Goal: Book appointment/travel/reservation

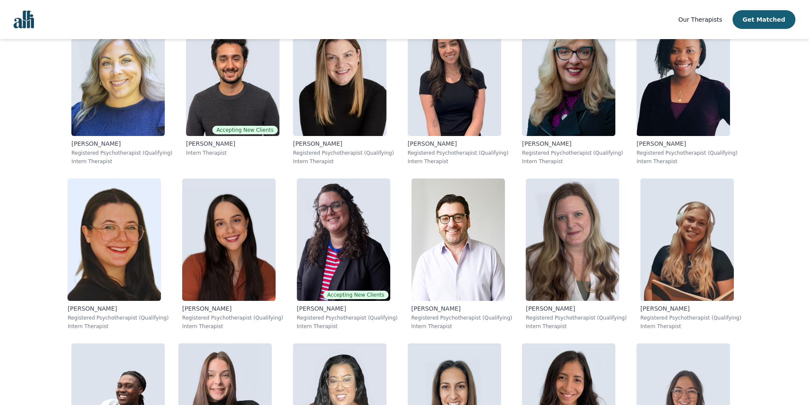
scroll to position [3647, 0]
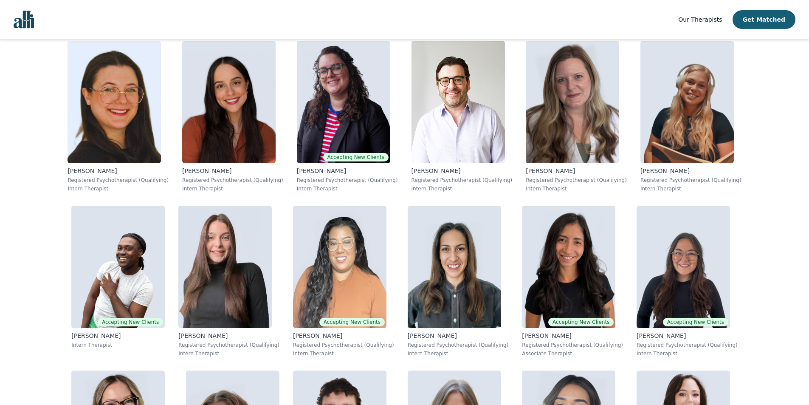
click at [28, 20] on img "Global" at bounding box center [24, 20] width 20 height 18
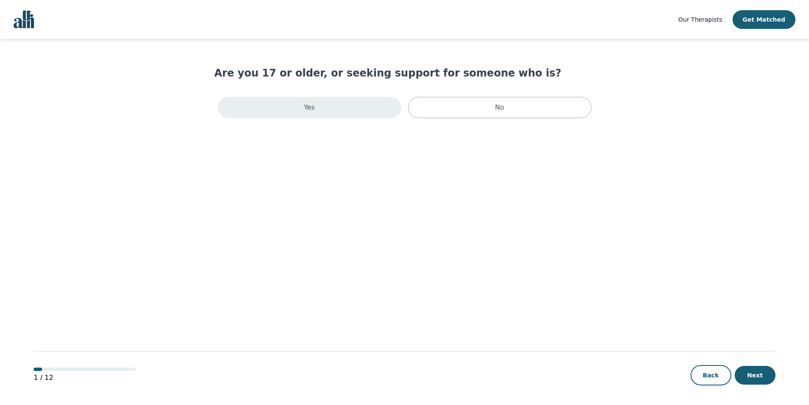
click at [339, 114] on div "Yes" at bounding box center [309, 107] width 183 height 21
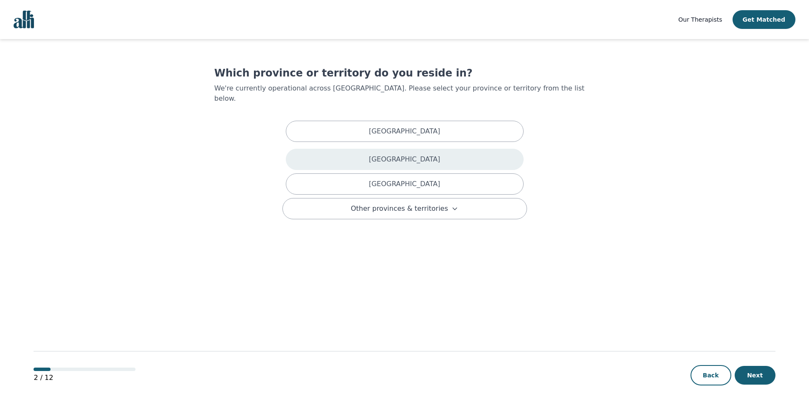
click at [423, 154] on p "[GEOGRAPHIC_DATA]" at bounding box center [404, 159] width 71 height 10
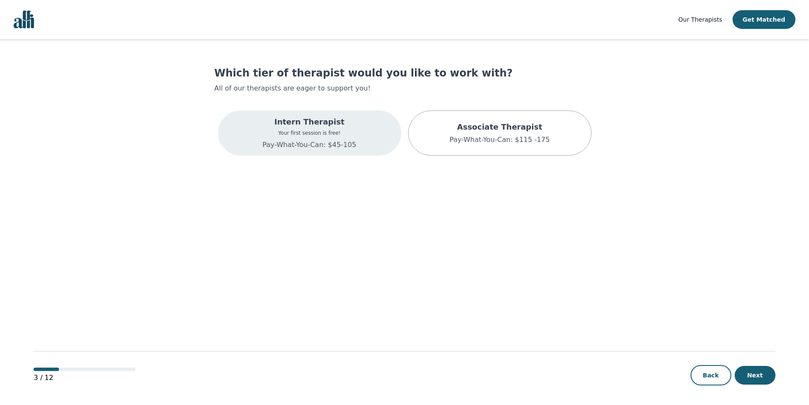
click at [369, 131] on div "Intern Therapist Your first session is free! Pay-What-You-Can: $45-105" at bounding box center [309, 132] width 183 height 45
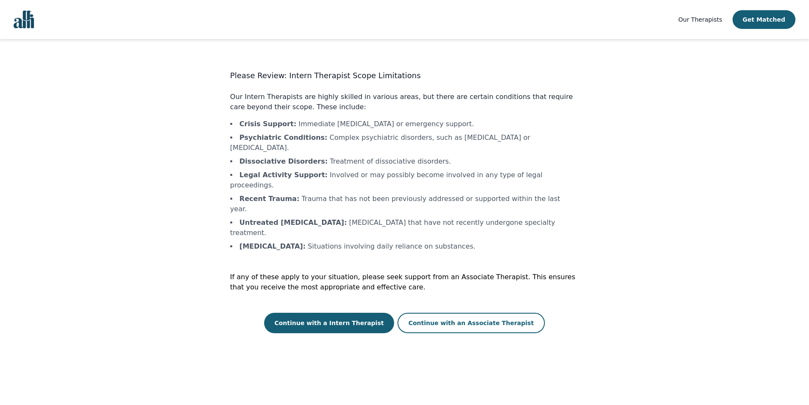
drag, startPoint x: 349, startPoint y: 285, endPoint x: 354, endPoint y: 330, distance: 44.9
drag, startPoint x: 354, startPoint y: 330, endPoint x: 313, endPoint y: 313, distance: 44.0
click at [314, 321] on main "Please Review: Intern Therapist Scope Limitations Our Intern Therapists are hig…" at bounding box center [404, 222] width 741 height 366
click at [319, 313] on button "Continue with a Intern Therapist" at bounding box center [329, 323] width 130 height 20
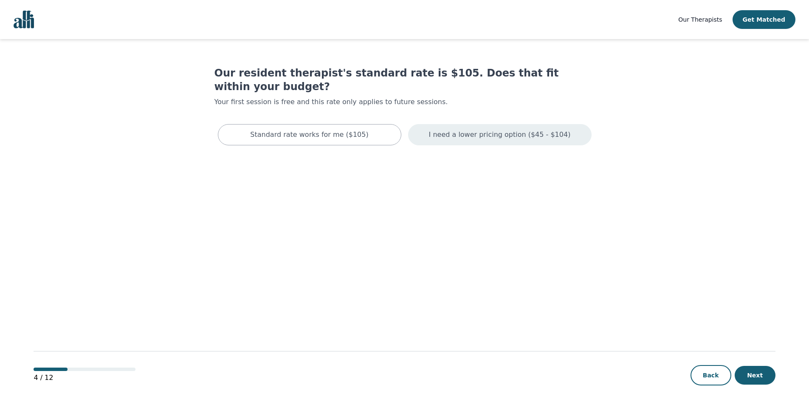
click at [541, 129] on div "I need a lower pricing option ($45 - $104)" at bounding box center [499, 134] width 183 height 21
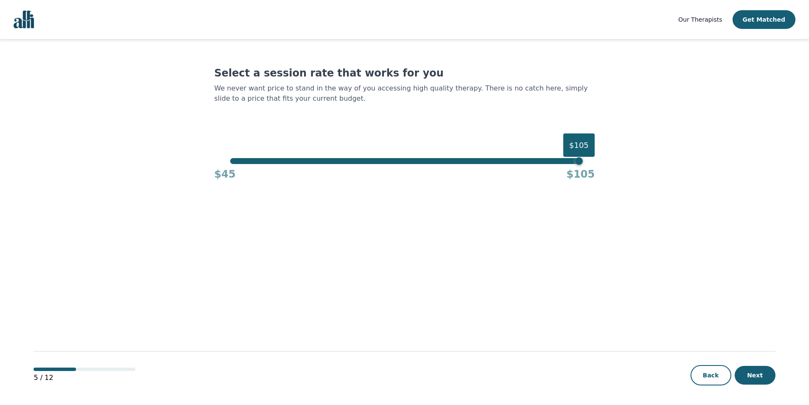
click at [575, 145] on div "$105" at bounding box center [578, 144] width 31 height 23
drag, startPoint x: 572, startPoint y: 160, endPoint x: 620, endPoint y: 167, distance: 48.5
click at [620, 167] on main "Select a session rate that works for you We never want price to stand in the wa…" at bounding box center [404, 222] width 741 height 366
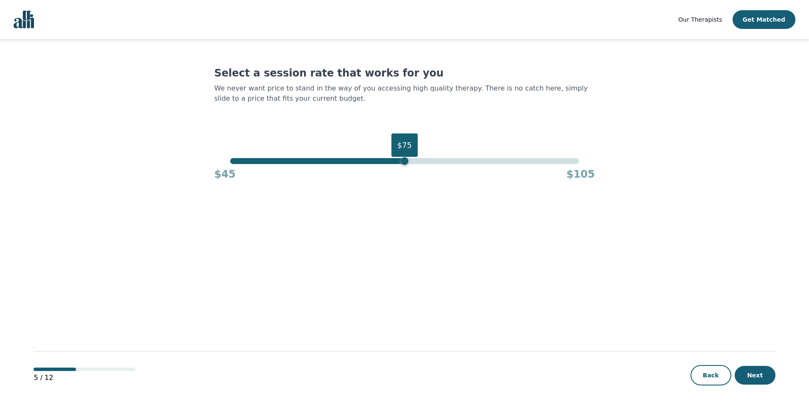
drag, startPoint x: 580, startPoint y: 162, endPoint x: 407, endPoint y: 185, distance: 174.8
click at [407, 185] on main "Select a session rate that works for you We never want price to stand in the wa…" at bounding box center [404, 222] width 741 height 366
click at [756, 376] on button "Next" at bounding box center [755, 375] width 41 height 19
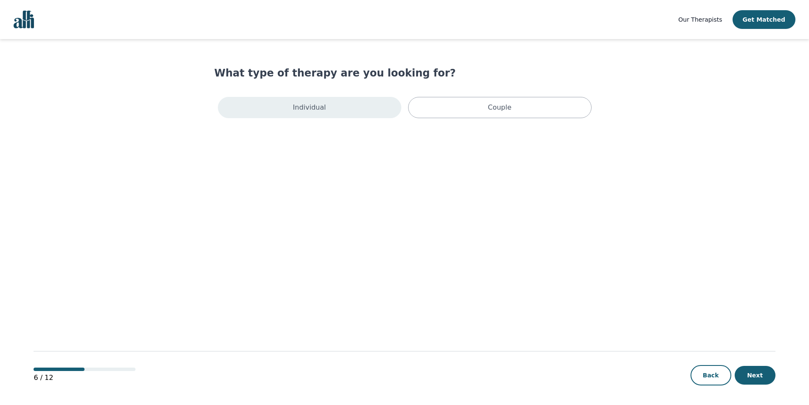
click at [383, 107] on div "Individual" at bounding box center [309, 107] width 183 height 21
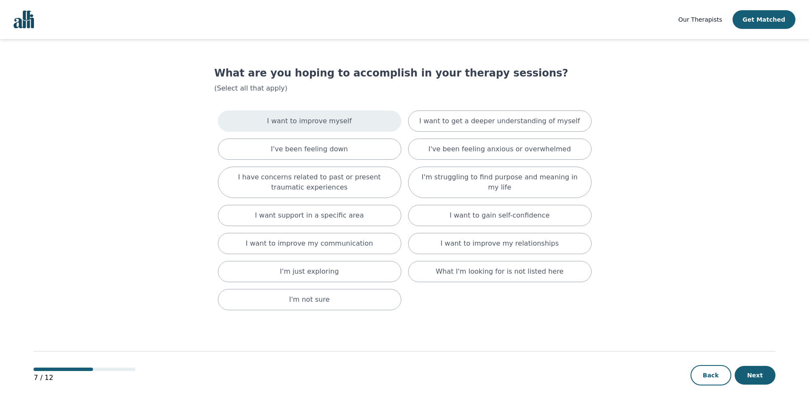
click at [378, 127] on div "I want to improve myself" at bounding box center [309, 120] width 183 height 21
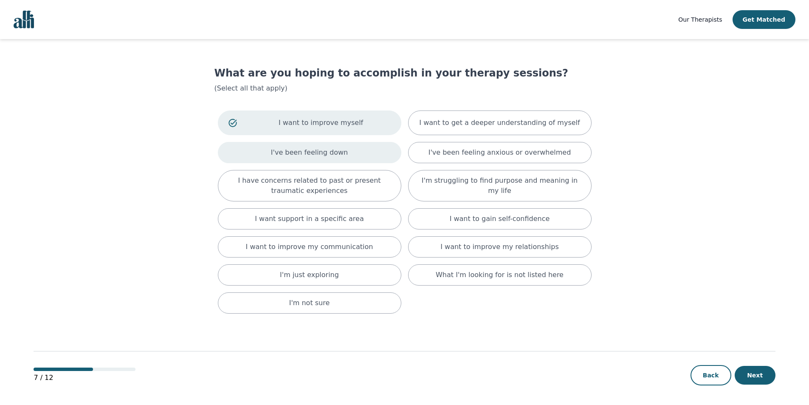
click at [368, 156] on div "I've been feeling down" at bounding box center [309, 152] width 183 height 21
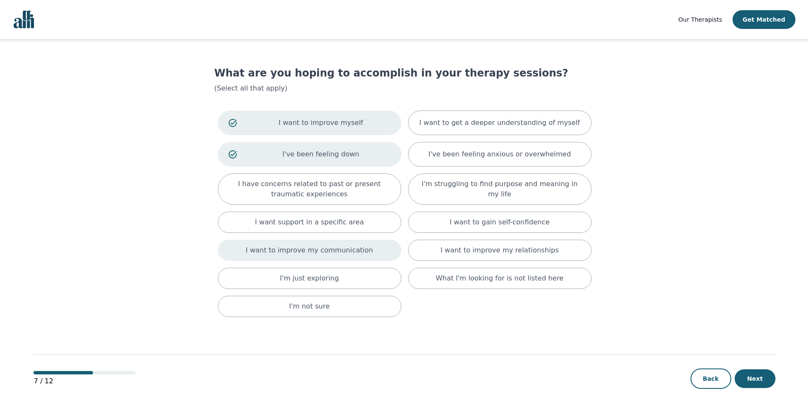
click at [384, 252] on div "I want to improve my communication" at bounding box center [309, 249] width 183 height 21
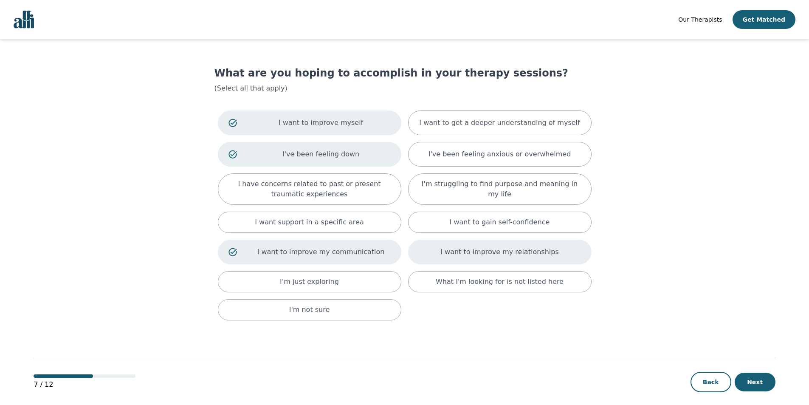
click at [543, 261] on div "I want to improve my relationships" at bounding box center [499, 251] width 183 height 25
click at [549, 223] on div "I want to gain self-confidence" at bounding box center [499, 221] width 183 height 21
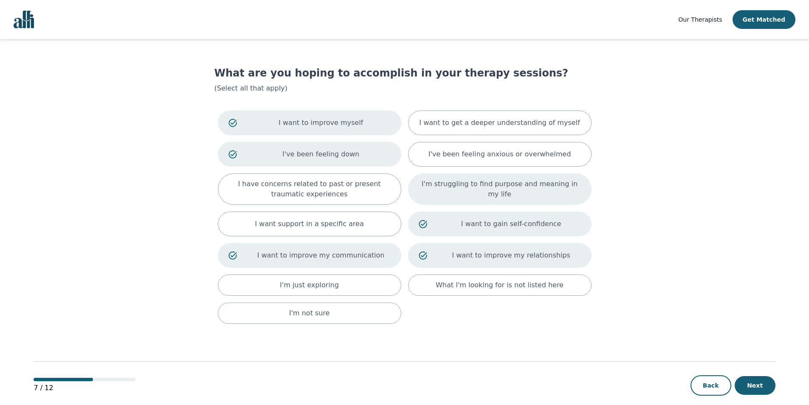
click at [550, 195] on div "I'm struggling to find purpose and meaning in my life" at bounding box center [499, 188] width 183 height 31
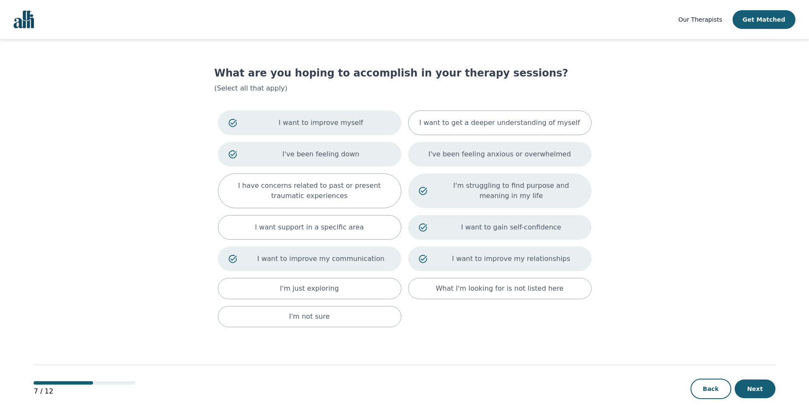
click at [554, 154] on p "I've been feeling anxious or overwhelmed" at bounding box center [499, 154] width 143 height 10
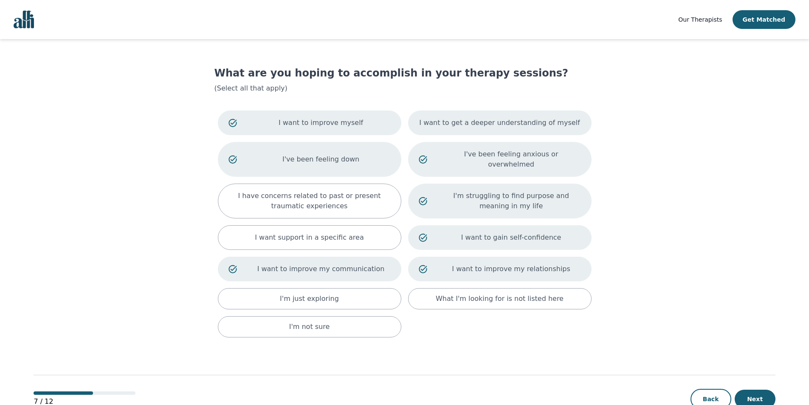
click at [559, 118] on p "I want to get a deeper understanding of myself" at bounding box center [499, 123] width 161 height 10
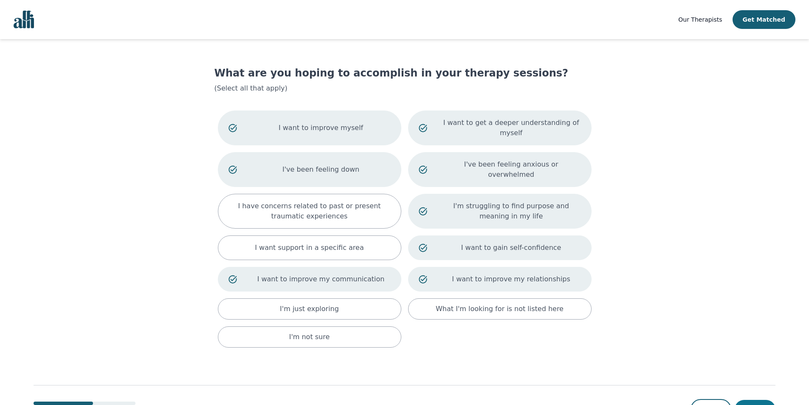
click at [758, 400] on button "Next" at bounding box center [755, 409] width 41 height 19
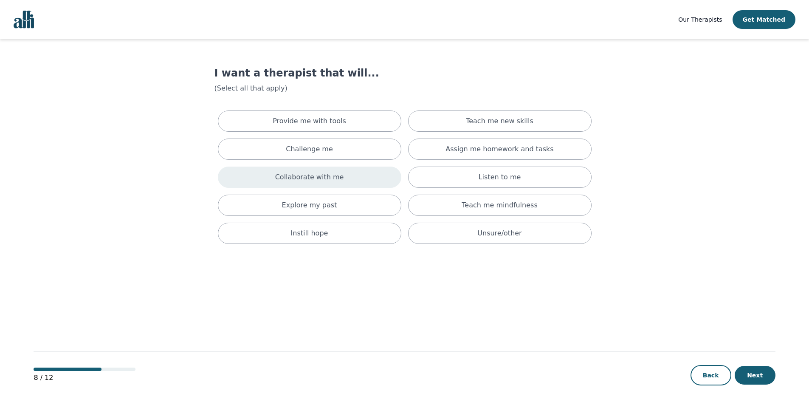
click at [380, 176] on div "Collaborate with me" at bounding box center [309, 176] width 183 height 21
click at [378, 215] on div "Explore my past" at bounding box center [309, 208] width 183 height 21
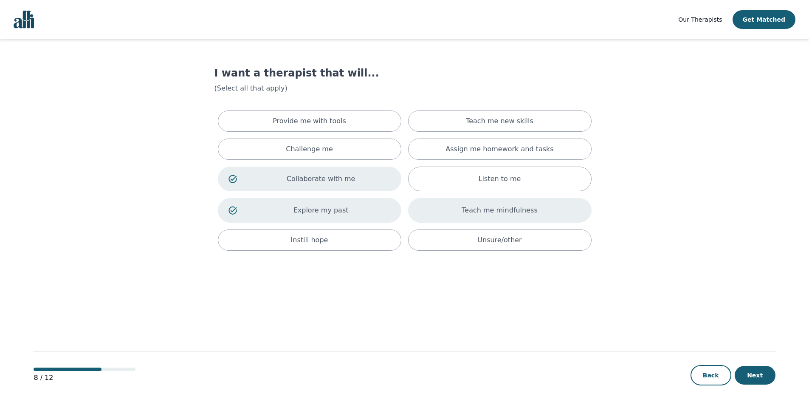
click at [458, 216] on div "Teach me mindfulness" at bounding box center [499, 210] width 183 height 25
click at [481, 179] on div "Listen to me" at bounding box center [499, 178] width 183 height 25
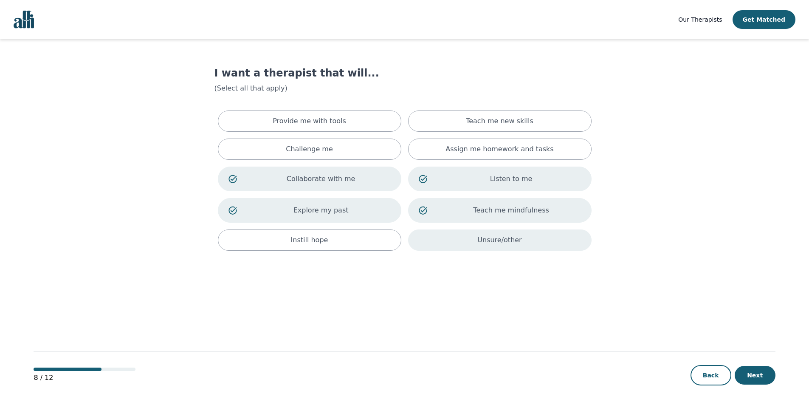
click at [442, 237] on div "Unsure/other" at bounding box center [499, 239] width 183 height 21
click at [541, 239] on p "Unsure/other" at bounding box center [511, 242] width 139 height 10
click at [577, 64] on main "I want a therapist that will... (Select all that apply) Provide me with tools T…" at bounding box center [404, 222] width 741 height 366
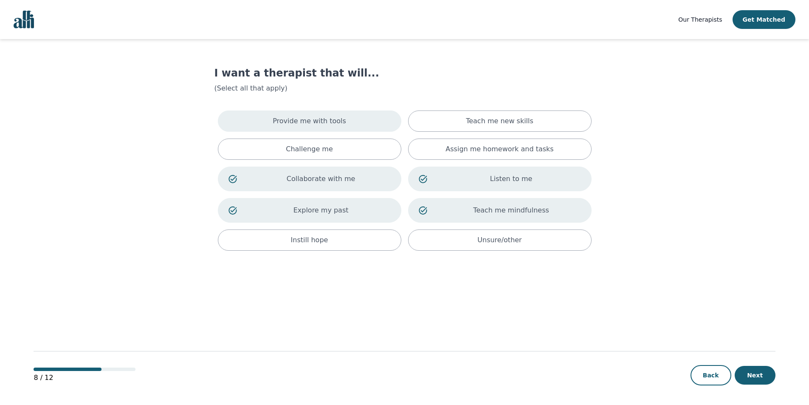
click at [369, 128] on div "Provide me with tools" at bounding box center [309, 120] width 183 height 21
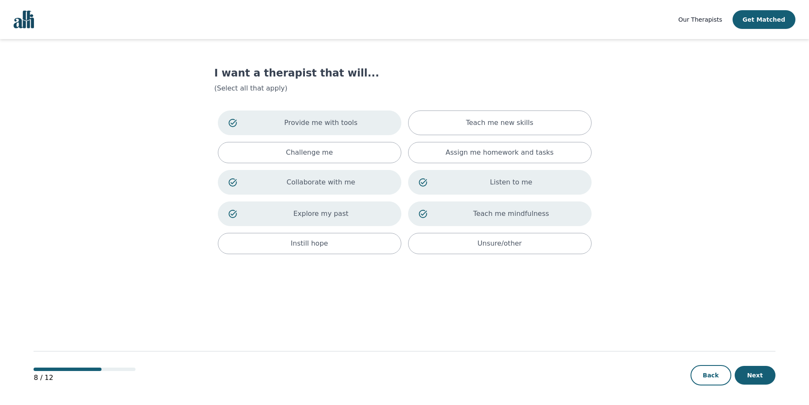
drag, startPoint x: 766, startPoint y: 375, endPoint x: 743, endPoint y: 349, distance: 34.3
click at [765, 375] on button "Next" at bounding box center [755, 375] width 41 height 19
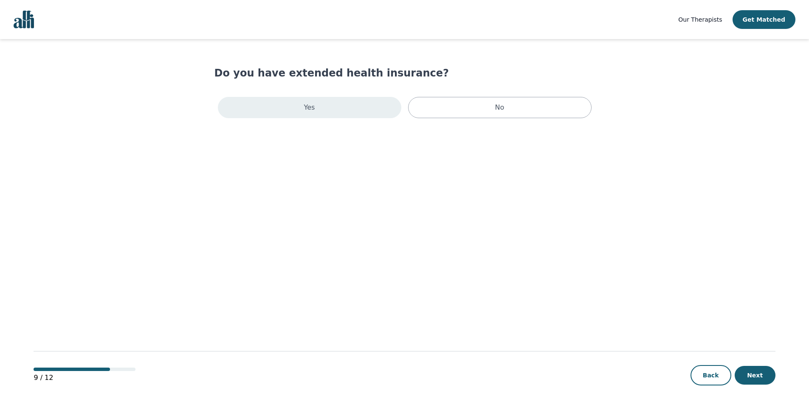
click at [340, 105] on div "Yes" at bounding box center [309, 107] width 183 height 21
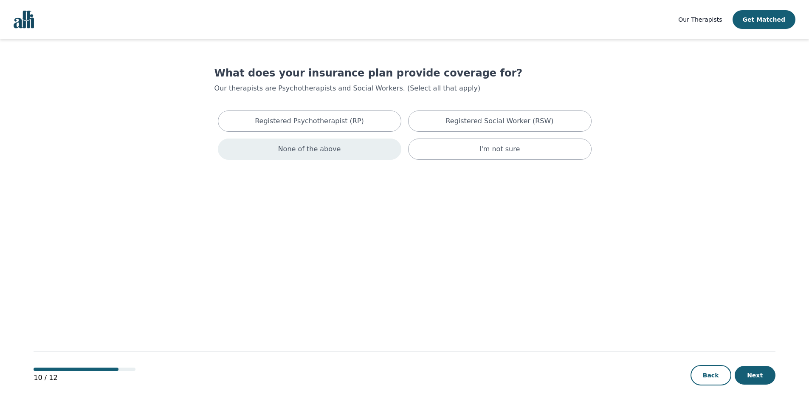
click at [347, 154] on div "None of the above" at bounding box center [309, 148] width 183 height 21
click at [767, 373] on button "Next" at bounding box center [755, 375] width 41 height 19
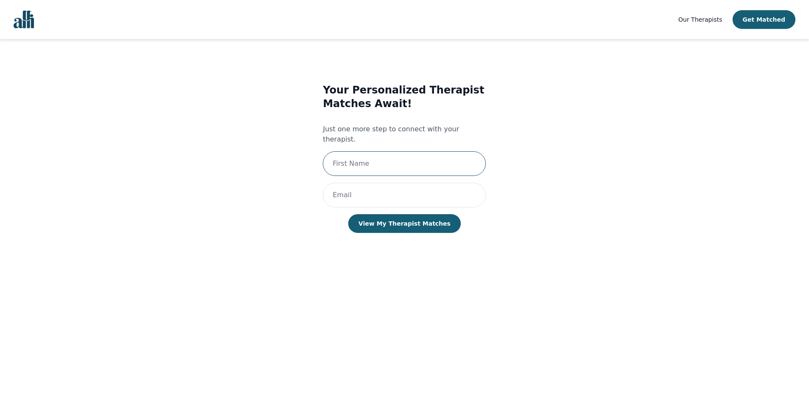
click at [419, 151] on input "text" at bounding box center [404, 163] width 163 height 25
type input "[PERSON_NAME]"
click at [397, 184] on input "email" at bounding box center [404, 195] width 163 height 25
type input "[EMAIL_ADDRESS][DOMAIN_NAME]"
click at [604, 241] on main "Your Personalized Therapist Matches Await! Just one more step to connect with y…" at bounding box center [404, 222] width 741 height 366
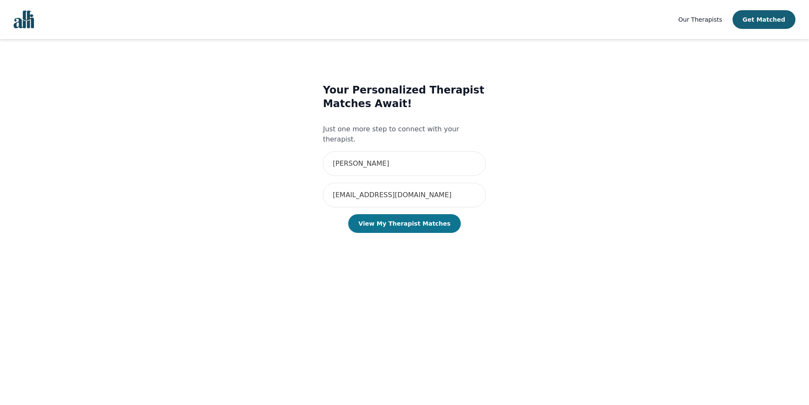
click at [421, 215] on button "View My Therapist Matches" at bounding box center [404, 223] width 113 height 19
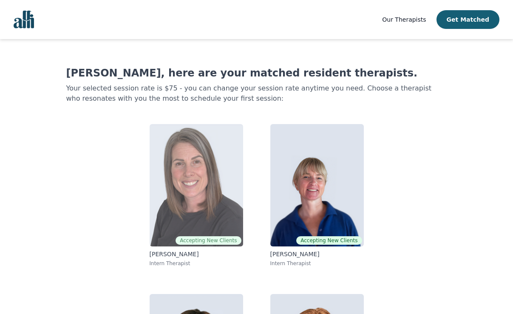
click at [197, 172] on img at bounding box center [195, 185] width 93 height 122
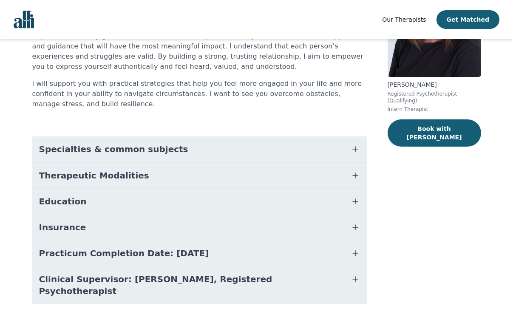
scroll to position [124, 0]
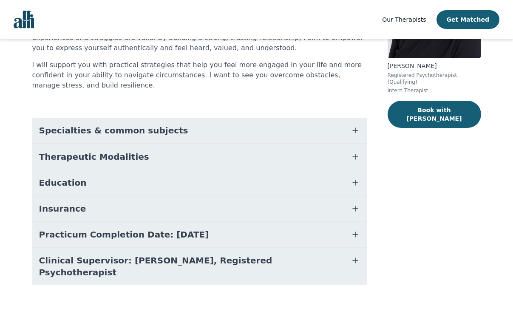
click at [258, 107] on div "About [PERSON_NAME] firmly believe in meeting people where they are at in their…" at bounding box center [199, 129] width 335 height 352
click at [262, 121] on button "Specialties & common subjects" at bounding box center [199, 130] width 335 height 25
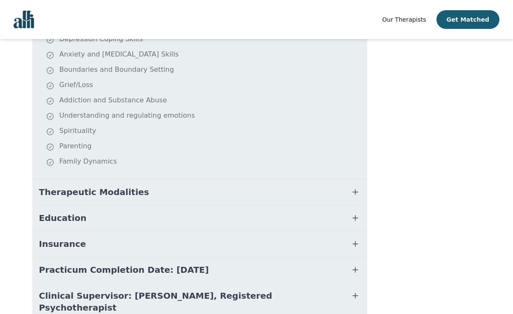
scroll to position [271, 0]
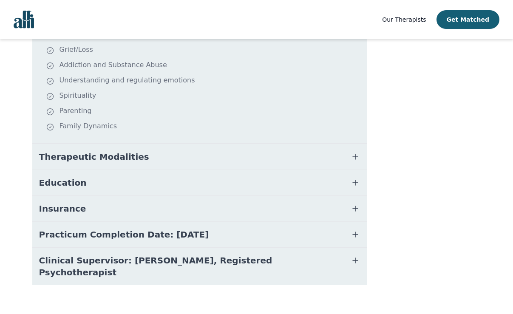
click at [329, 155] on button "Therapeutic Modalities" at bounding box center [199, 156] width 335 height 25
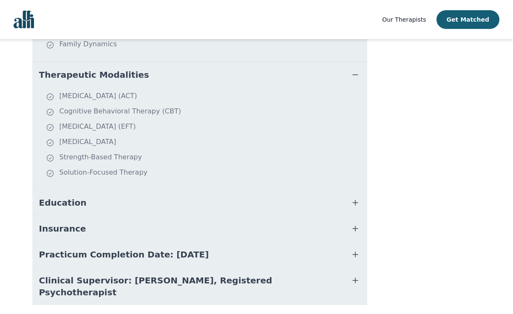
scroll to position [373, 0]
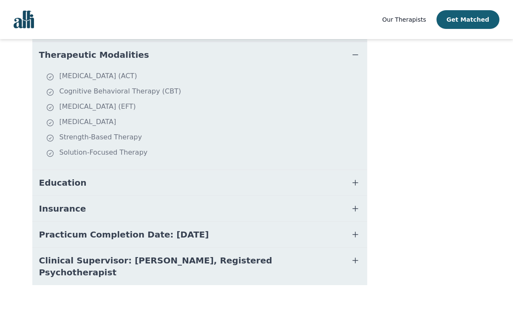
click at [327, 184] on button "Education" at bounding box center [199, 182] width 335 height 25
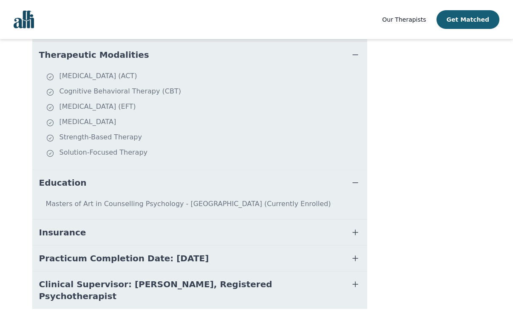
click at [304, 228] on button "Insurance" at bounding box center [199, 232] width 335 height 25
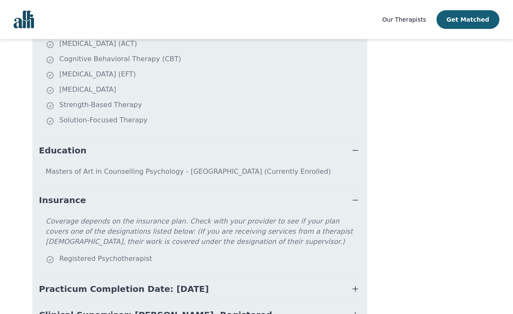
scroll to position [458, 0]
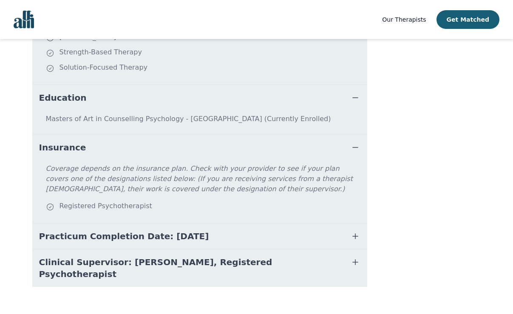
click at [239, 237] on button "Practicum Completion Date: [DATE]" at bounding box center [199, 235] width 335 height 25
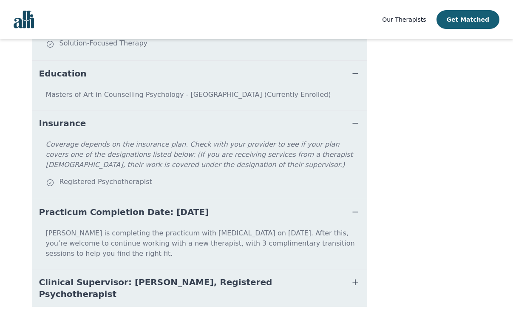
scroll to position [494, 0]
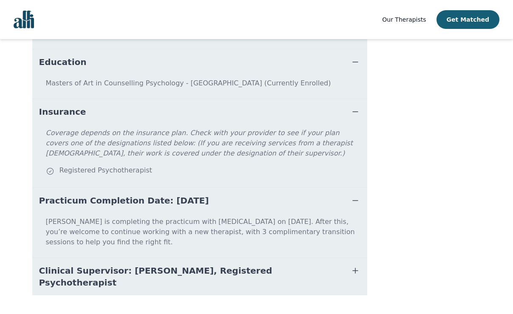
click at [224, 265] on span "Clinical Supervisor: [PERSON_NAME], Registered Psychotherapist" at bounding box center [189, 277] width 301 height 24
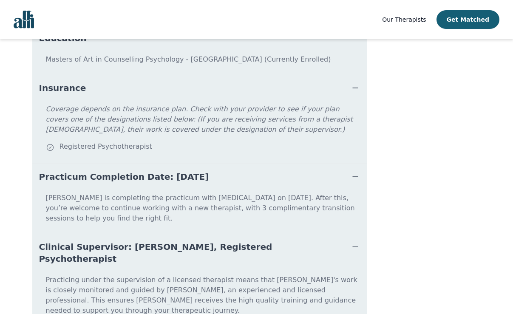
scroll to position [538, 0]
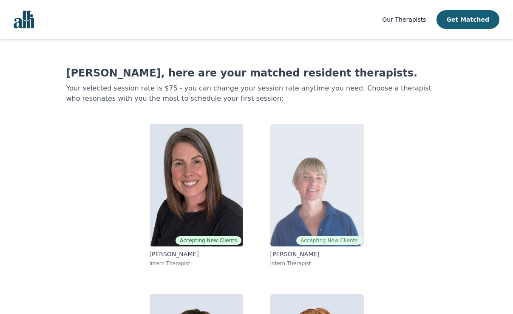
click at [309, 185] on img at bounding box center [316, 185] width 93 height 122
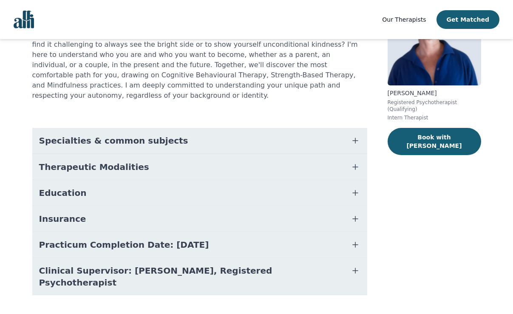
click at [196, 128] on button "Specialties & common subjects" at bounding box center [199, 140] width 335 height 25
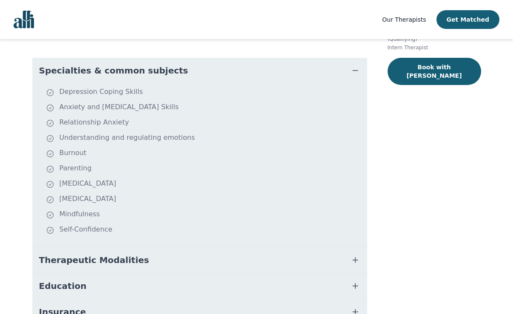
scroll to position [181, 0]
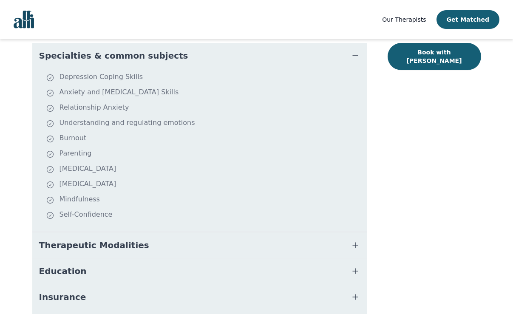
click at [162, 232] on button "Therapeutic Modalities" at bounding box center [199, 244] width 335 height 25
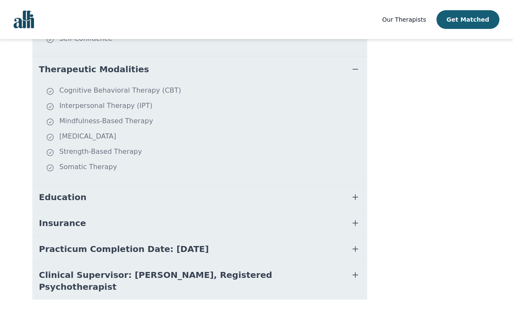
scroll to position [361, 0]
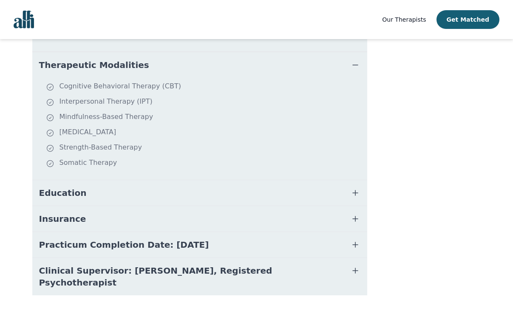
click at [192, 194] on button "Education" at bounding box center [199, 192] width 335 height 25
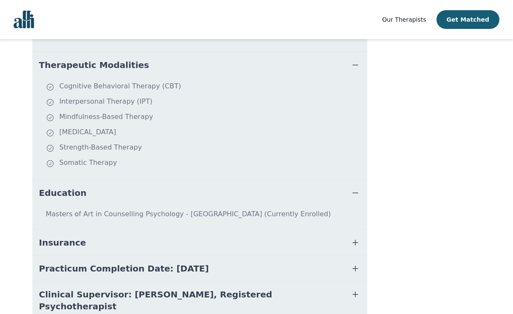
scroll to position [385, 0]
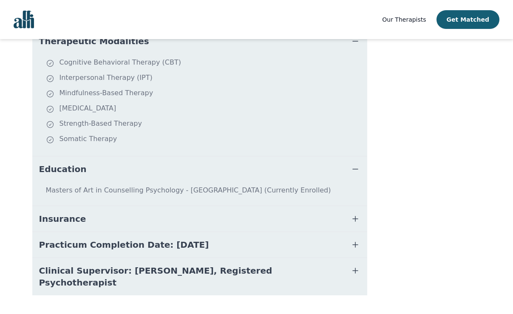
click at [222, 206] on button "Insurance" at bounding box center [199, 218] width 335 height 25
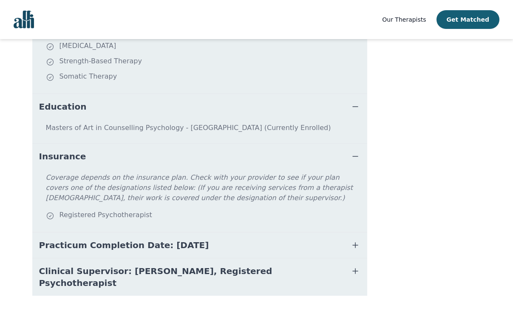
scroll to position [448, 0]
click at [197, 232] on button "Practicum Completion Date: [DATE]" at bounding box center [199, 244] width 335 height 25
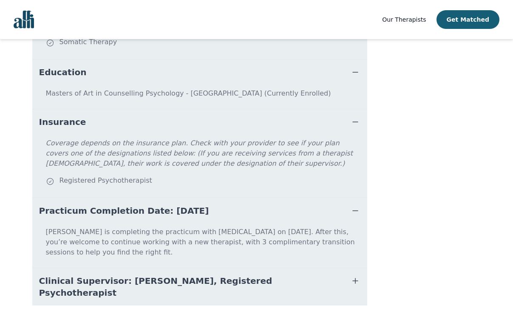
click at [226, 270] on button "Clinical Supervisor: [PERSON_NAME], Registered Psychotherapist" at bounding box center [199, 286] width 335 height 37
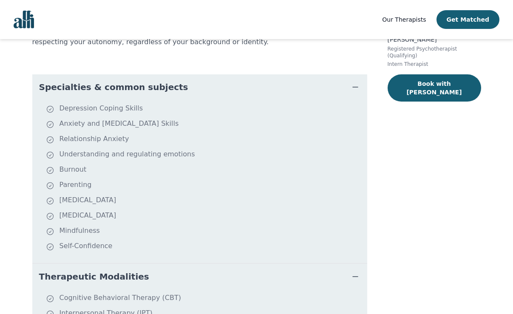
scroll to position [170, 0]
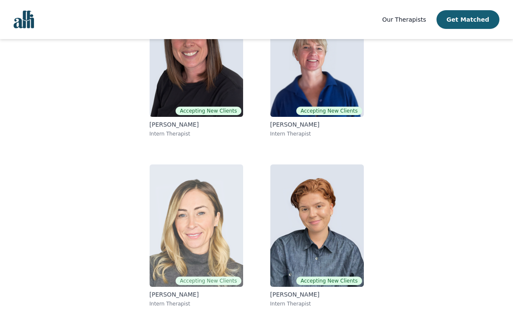
click at [214, 204] on img at bounding box center [195, 225] width 93 height 122
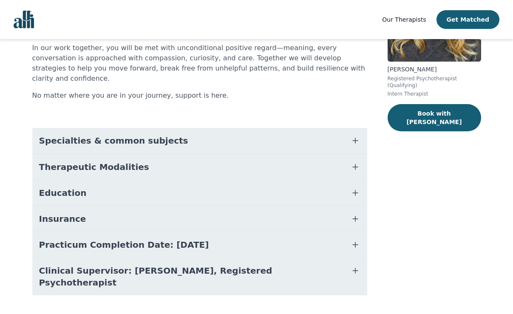
click at [182, 132] on button "Specialties & common subjects" at bounding box center [199, 140] width 335 height 25
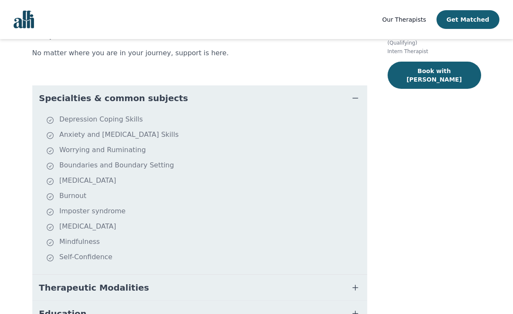
scroll to position [205, 0]
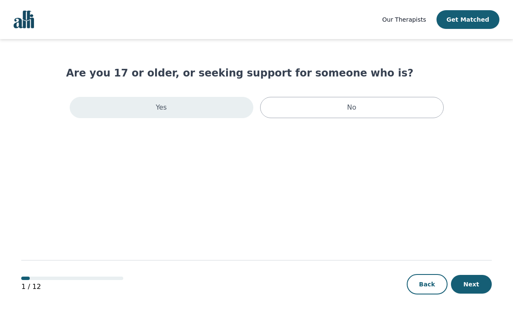
click at [200, 106] on div "Yes" at bounding box center [161, 107] width 183 height 21
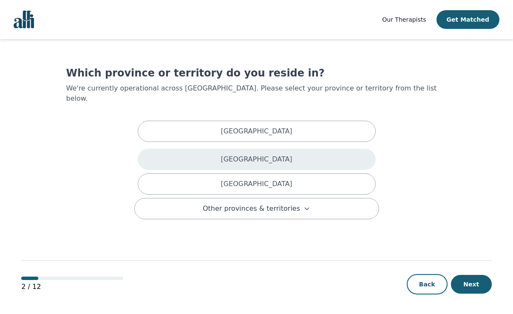
click at [313, 152] on div "British Columbia" at bounding box center [257, 159] width 238 height 21
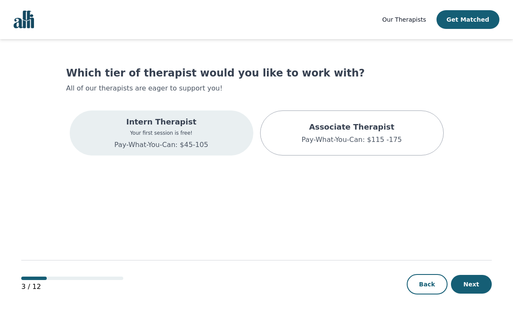
click at [207, 138] on div "Intern Therapist Your first session is free! Pay-What-You-Can: $45-105" at bounding box center [161, 132] width 183 height 45
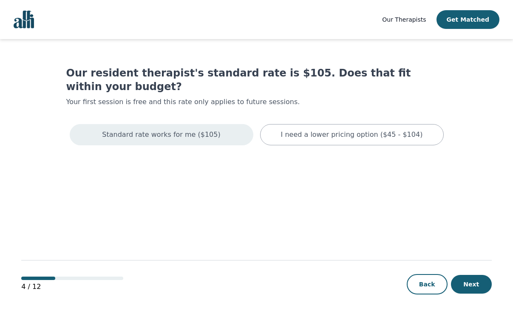
click at [225, 126] on div "Standard rate works for me ($105)" at bounding box center [161, 134] width 183 height 21
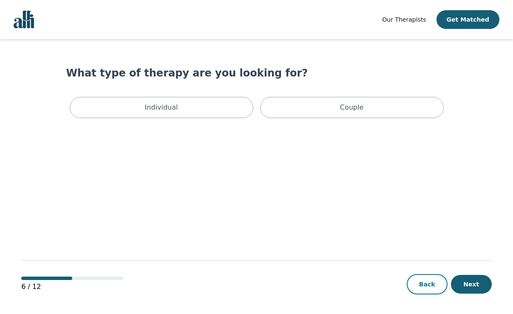
click at [431, 284] on button "Back" at bounding box center [426, 284] width 41 height 20
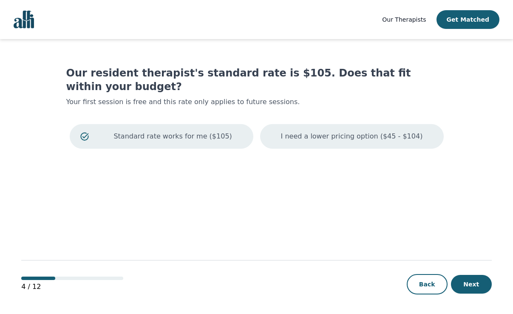
click at [420, 124] on div "I need a lower pricing option ($45 - $104)" at bounding box center [351, 136] width 183 height 25
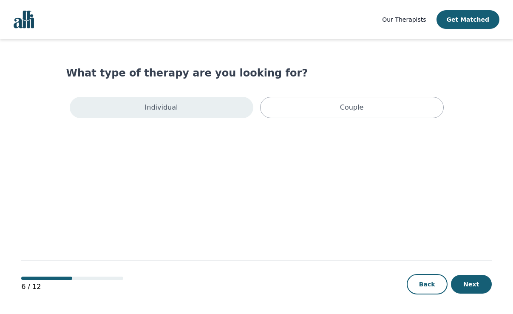
click at [195, 104] on div "Individual" at bounding box center [161, 107] width 183 height 21
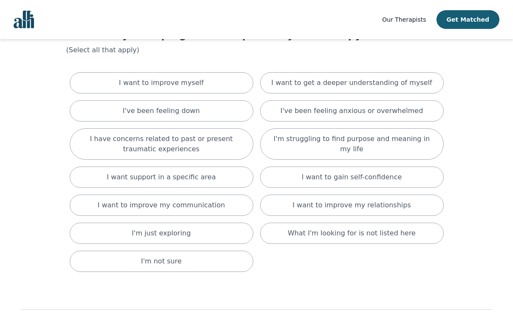
scroll to position [42, 0]
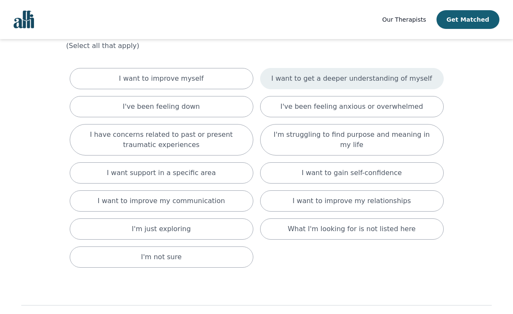
click at [383, 82] on p "I want to get a deeper understanding of myself" at bounding box center [351, 78] width 161 height 10
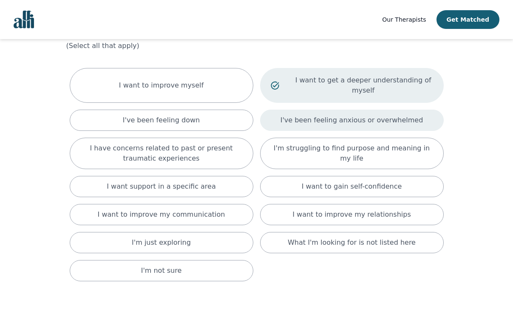
click at [379, 115] on p "I've been feeling anxious or overwhelmed" at bounding box center [351, 120] width 143 height 10
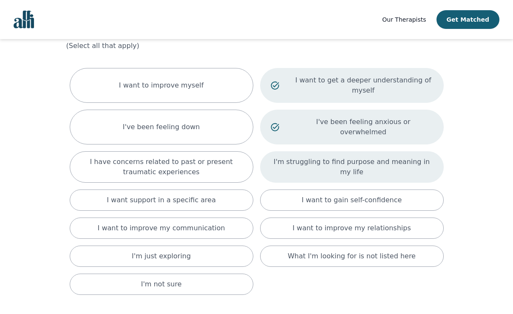
click at [379, 157] on p "I'm struggling to find purpose and meaning in my life" at bounding box center [351, 167] width 162 height 20
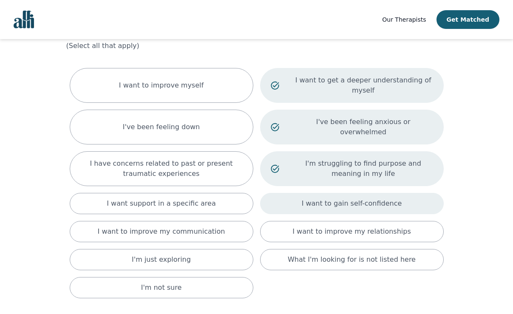
click at [401, 193] on div "I want to gain self-confidence" at bounding box center [351, 203] width 183 height 21
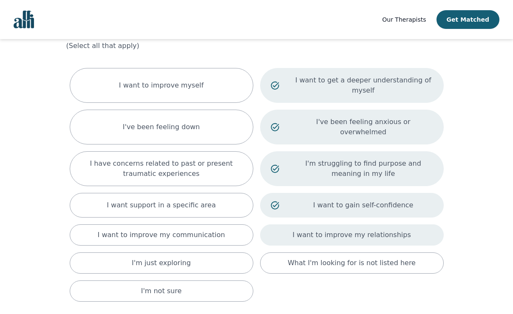
click at [402, 224] on div "I want to improve my relationships" at bounding box center [351, 234] width 183 height 21
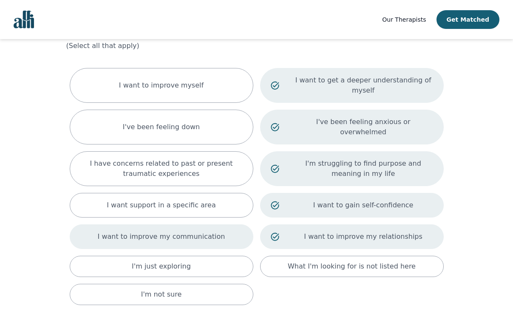
click at [218, 224] on div "I want to improve my communication" at bounding box center [161, 236] width 183 height 25
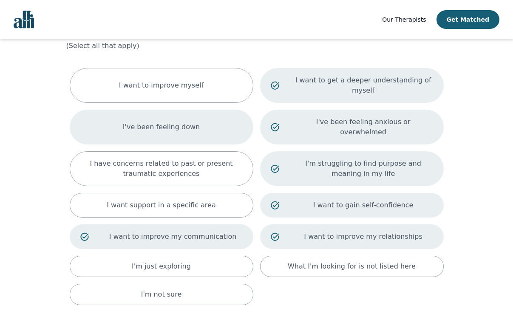
click at [220, 110] on div "I've been feeling down" at bounding box center [161, 127] width 183 height 35
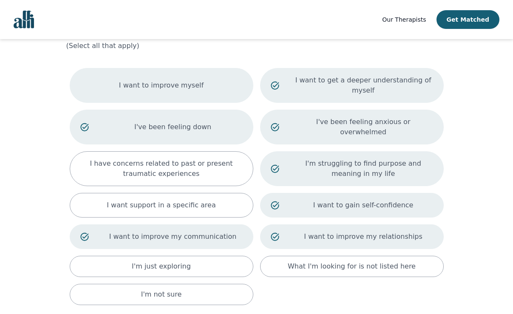
click at [222, 78] on div "I want to improve myself" at bounding box center [161, 85] width 183 height 35
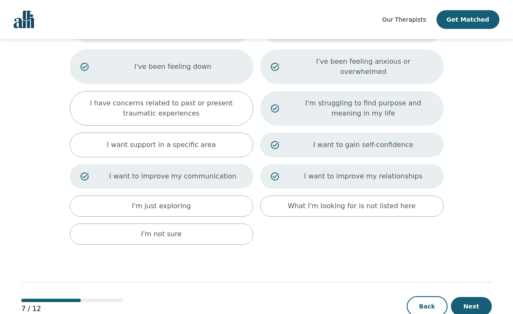
scroll to position [105, 0]
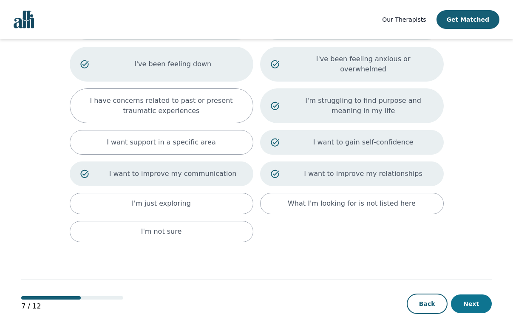
click at [473, 294] on button "Next" at bounding box center [471, 303] width 41 height 19
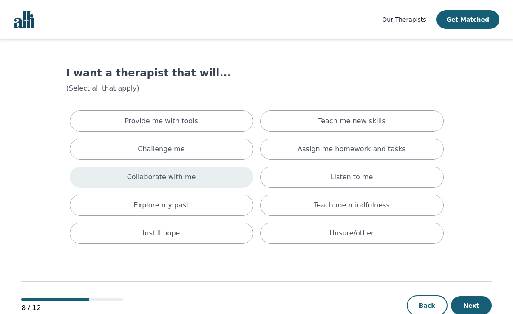
click at [211, 179] on div "Collaborate with me" at bounding box center [161, 176] width 183 height 21
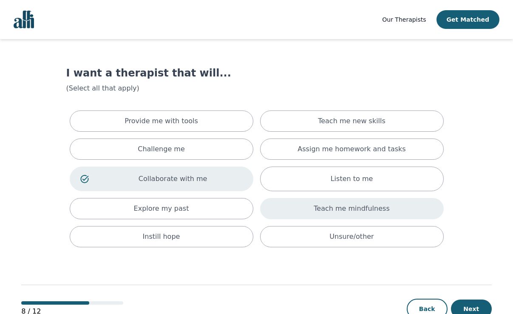
click at [374, 213] on p "Teach me mindfulness" at bounding box center [351, 208] width 76 height 10
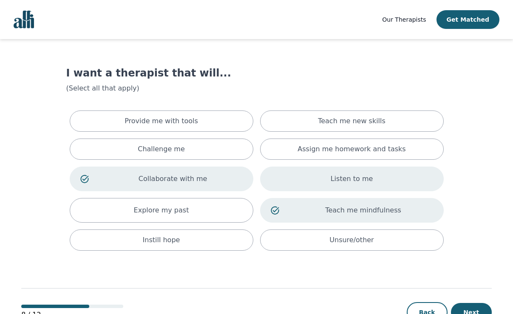
click at [386, 176] on div "Listen to me" at bounding box center [351, 178] width 183 height 25
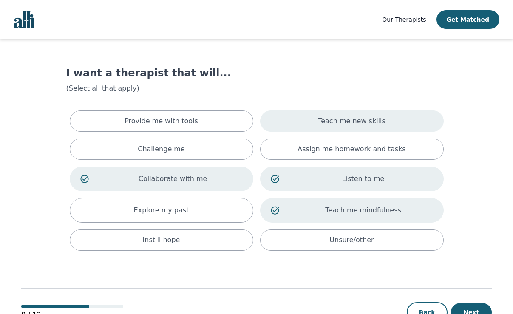
click at [394, 122] on div "Teach me new skills" at bounding box center [351, 120] width 183 height 21
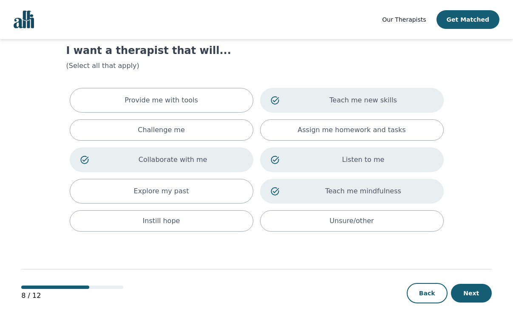
scroll to position [32, 0]
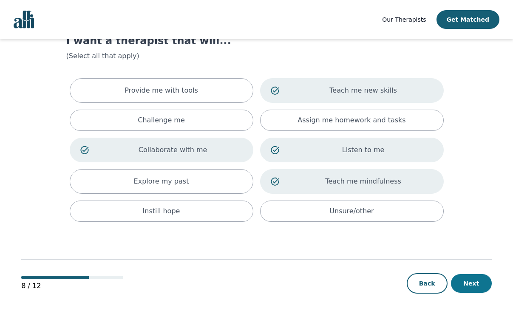
click at [473, 282] on button "Next" at bounding box center [471, 283] width 41 height 19
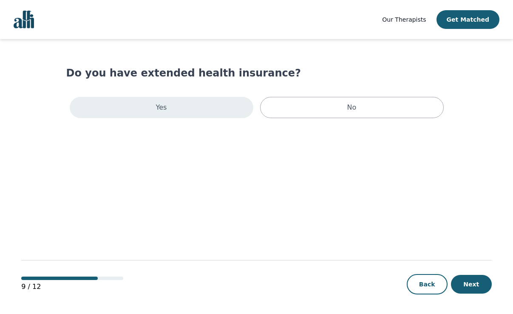
click at [210, 106] on div "Yes" at bounding box center [161, 107] width 183 height 21
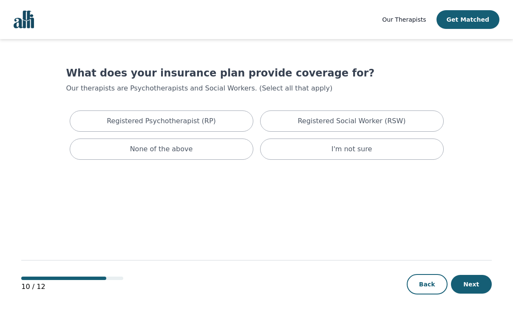
drag, startPoint x: 198, startPoint y: 151, endPoint x: 313, endPoint y: 174, distance: 117.0
click at [198, 152] on div "None of the above" at bounding box center [161, 148] width 183 height 21
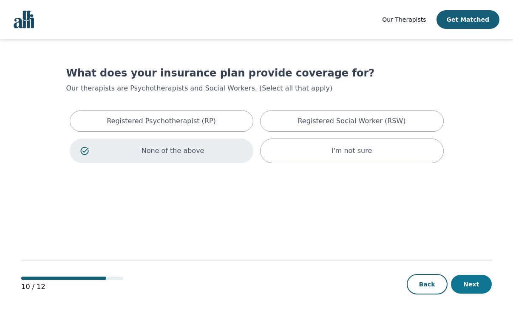
drag, startPoint x: 486, startPoint y: 294, endPoint x: 481, endPoint y: 290, distance: 6.4
click at [485, 293] on div "Back Next" at bounding box center [448, 284] width 85 height 20
click at [479, 290] on button "Next" at bounding box center [471, 284] width 41 height 19
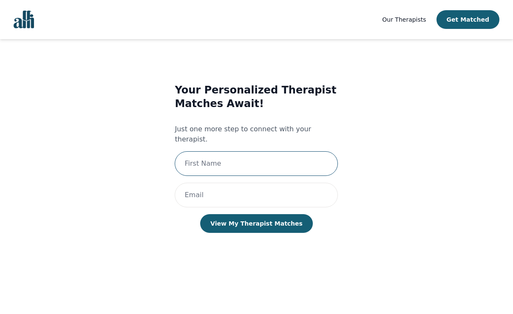
click at [248, 152] on input "text" at bounding box center [256, 163] width 163 height 25
click at [411, 168] on div "Your Personalized Therapist Matches Await! Just one more step to connect with y…" at bounding box center [256, 167] width 349 height 194
click at [265, 159] on input "text" at bounding box center [256, 163] width 163 height 25
type input "[PERSON_NAME]"
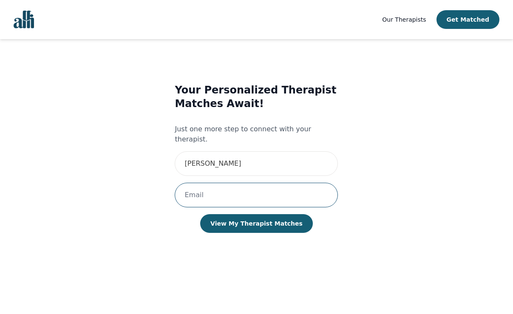
click at [242, 188] on input "email" at bounding box center [256, 195] width 163 height 25
click at [429, 230] on div "Your Personalized Therapist Matches Await! Just one more step to connect with y…" at bounding box center [256, 167] width 349 height 194
click at [269, 184] on input "email" at bounding box center [256, 195] width 163 height 25
type input "[EMAIL_ADDRESS][DOMAIN_NAME]"
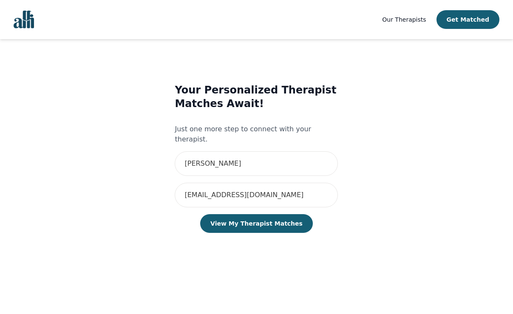
drag, startPoint x: 382, startPoint y: 225, endPoint x: 357, endPoint y: 216, distance: 26.7
click at [382, 225] on div "Your Personalized Therapist Matches Await! Just one more step to connect with y…" at bounding box center [256, 167] width 349 height 194
click at [253, 216] on button "View My Therapist Matches" at bounding box center [256, 223] width 113 height 19
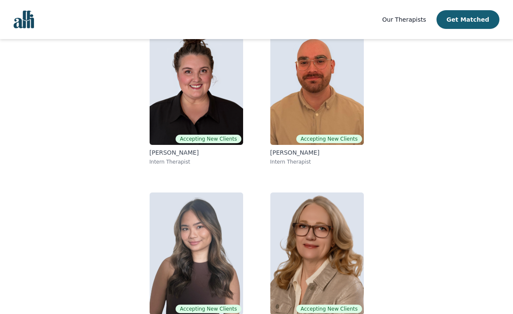
scroll to position [130, 0]
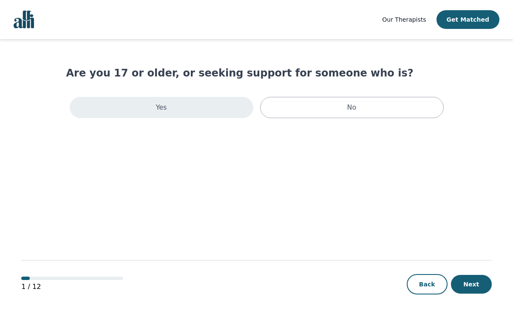
click at [203, 108] on div "Yes" at bounding box center [161, 107] width 183 height 21
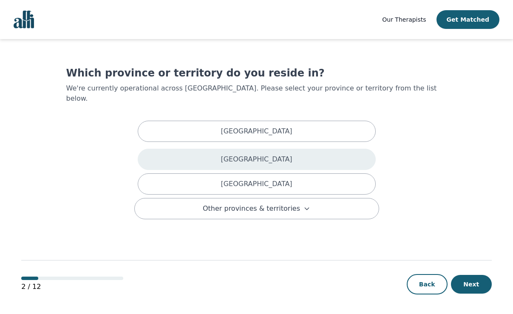
click at [316, 149] on div "British Columbia" at bounding box center [257, 159] width 238 height 21
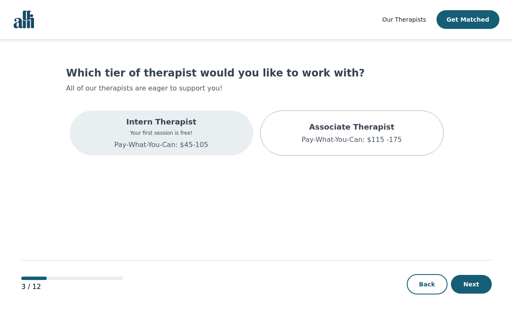
click at [220, 138] on div "Intern Therapist Your first session is free! Pay-What-You-Can: $45-105" at bounding box center [161, 132] width 183 height 45
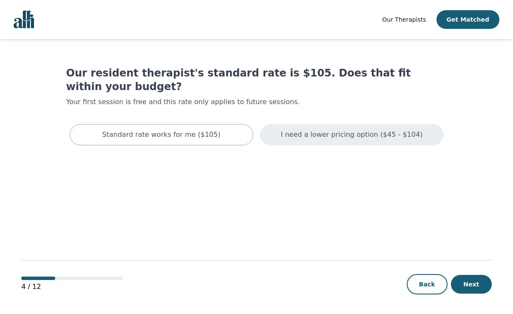
click at [279, 124] on div "I need a lower pricing option ($45 - $104)" at bounding box center [351, 134] width 183 height 21
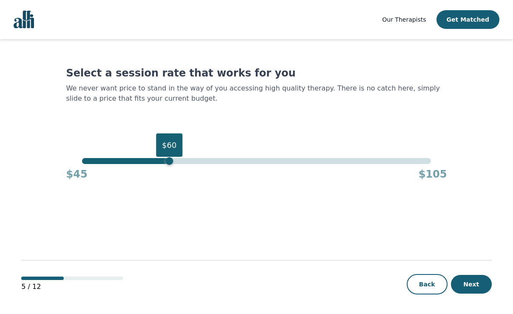
drag, startPoint x: 432, startPoint y: 163, endPoint x: 171, endPoint y: 170, distance: 261.3
click at [171, 170] on div "$60 $45 $105" at bounding box center [256, 169] width 380 height 23
click at [468, 282] on button "Next" at bounding box center [471, 284] width 41 height 19
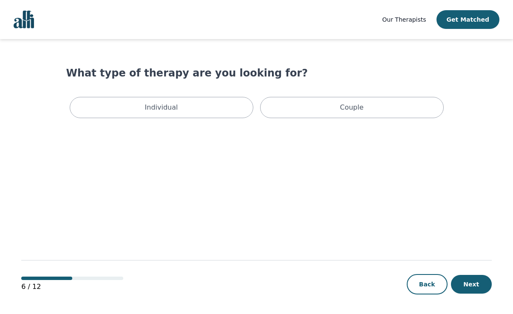
click at [202, 94] on div "Individual Couple" at bounding box center [256, 107] width 380 height 28
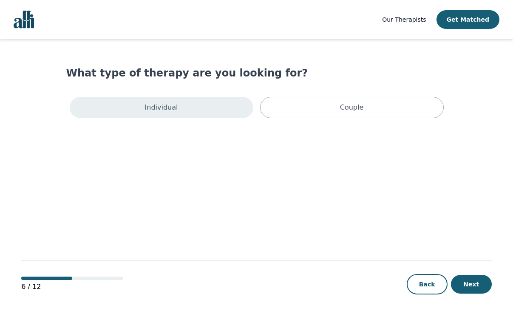
click at [202, 105] on div "Individual" at bounding box center [161, 107] width 183 height 21
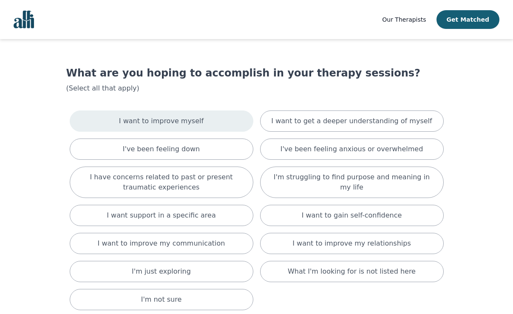
click at [219, 126] on div "I want to improve myself" at bounding box center [161, 120] width 183 height 21
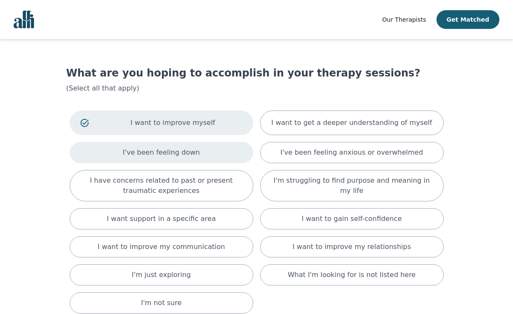
click at [218, 158] on div "I've been feeling down" at bounding box center [161, 152] width 183 height 21
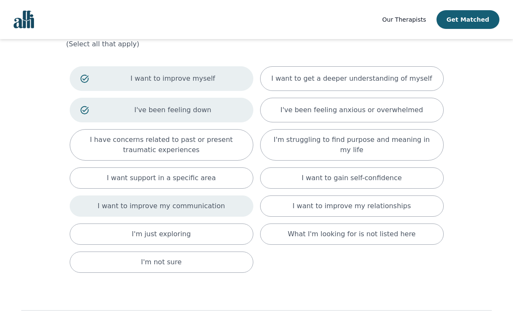
scroll to position [95, 0]
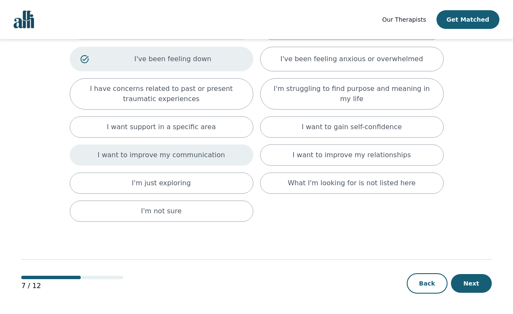
click at [232, 160] on div "I want to improve my communication" at bounding box center [161, 154] width 183 height 21
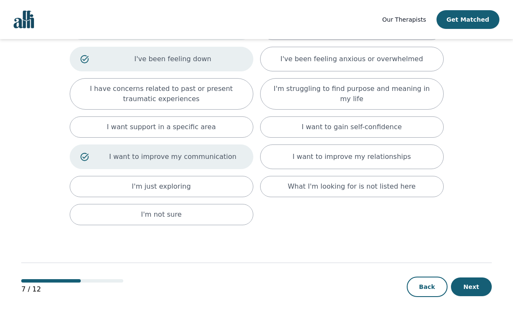
scroll to position [53, 0]
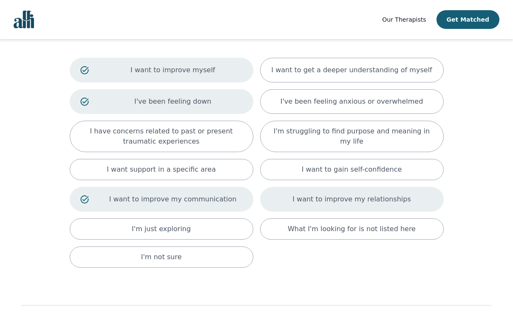
click at [401, 202] on div "I want to improve my relationships" at bounding box center [351, 199] width 183 height 25
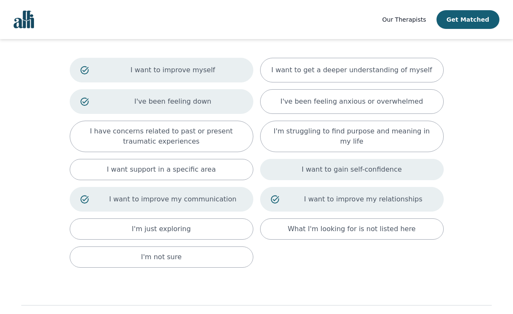
click at [405, 171] on div "I want to gain self-confidence" at bounding box center [351, 169] width 183 height 21
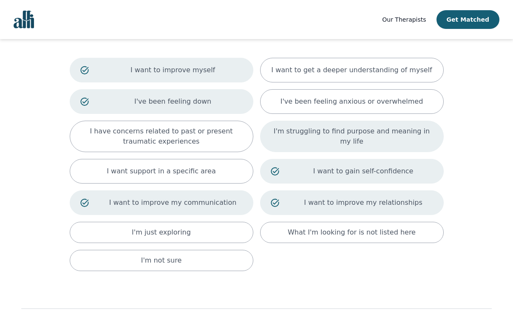
click at [407, 144] on div "I'm struggling to find purpose and meaning in my life" at bounding box center [351, 136] width 183 height 31
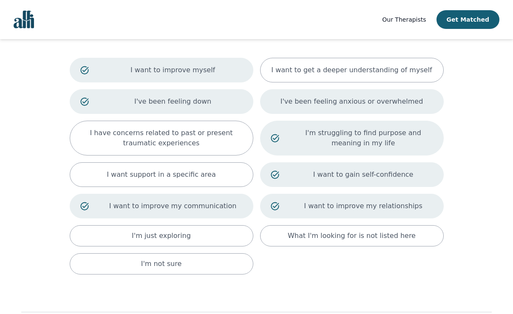
click at [399, 109] on div "I've been feeling anxious or overwhelmed" at bounding box center [351, 101] width 183 height 25
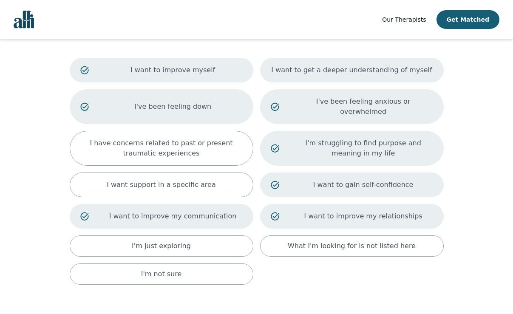
click at [399, 79] on div "I want to get a deeper understanding of myself" at bounding box center [351, 70] width 183 height 25
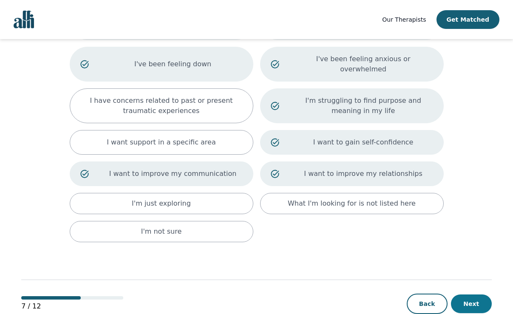
click at [463, 294] on button "Next" at bounding box center [471, 303] width 41 height 19
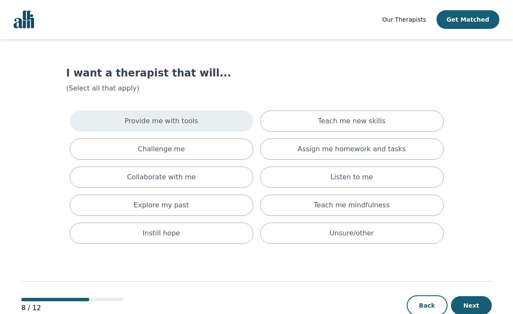
click at [213, 120] on div "Provide me with tools" at bounding box center [161, 120] width 183 height 21
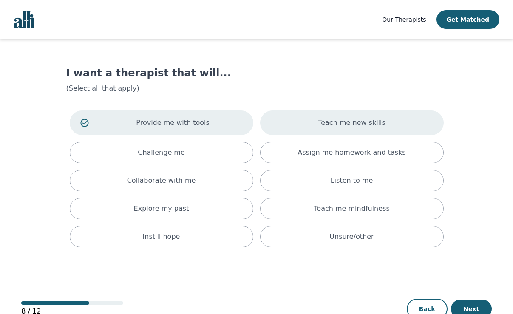
click at [328, 124] on p "Teach me new skills" at bounding box center [352, 123] width 68 height 10
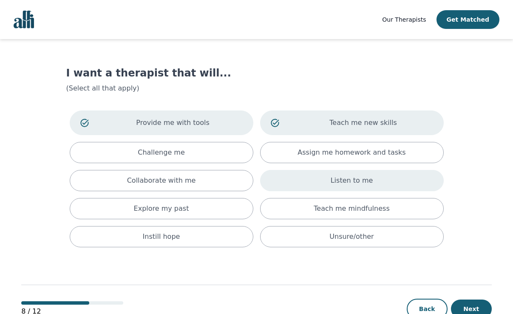
click at [397, 187] on div "Listen to me" at bounding box center [351, 180] width 183 height 21
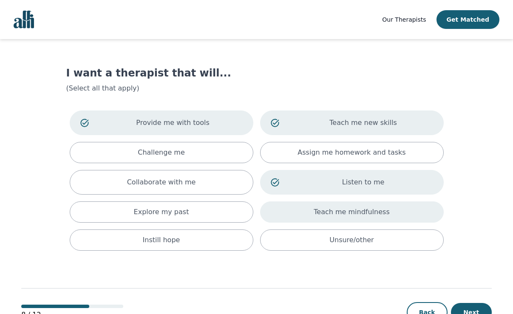
click at [390, 216] on div "Teach me mindfulness" at bounding box center [351, 211] width 183 height 21
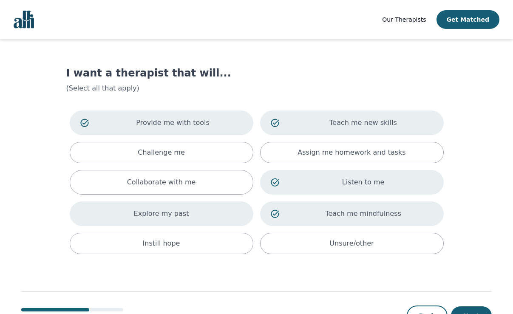
click at [219, 208] on div "Explore my past" at bounding box center [161, 213] width 183 height 25
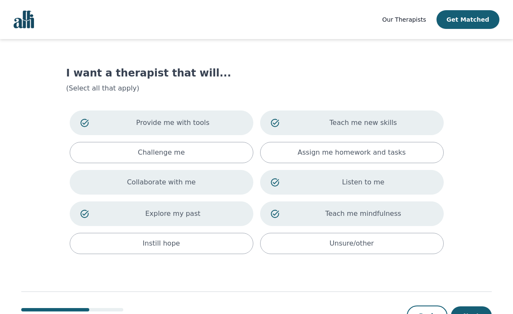
click at [227, 181] on div "Collaborate with me" at bounding box center [161, 182] width 183 height 25
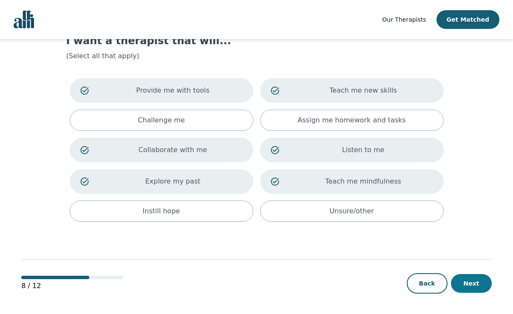
click at [477, 286] on button "Next" at bounding box center [471, 283] width 41 height 19
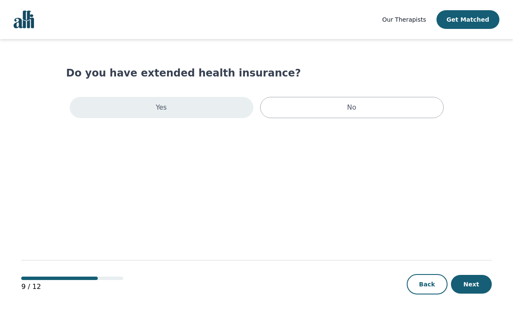
click at [214, 105] on div "Yes" at bounding box center [161, 107] width 183 height 21
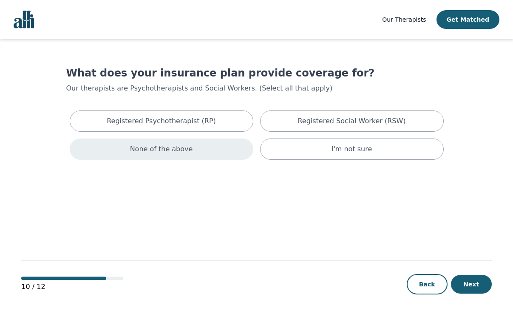
click at [193, 154] on div "None of the above" at bounding box center [161, 148] width 183 height 21
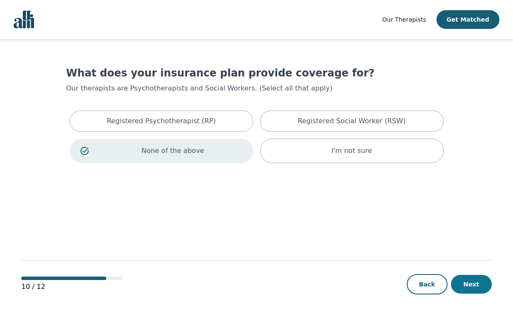
click at [471, 285] on button "Next" at bounding box center [471, 284] width 41 height 19
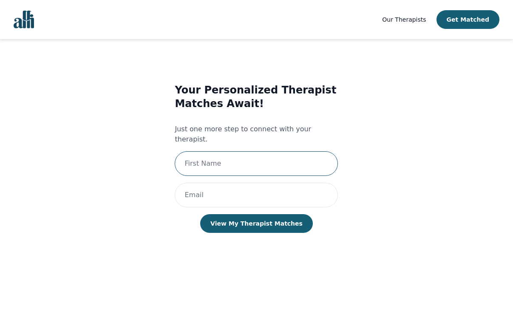
click at [271, 160] on input "text" at bounding box center [256, 163] width 163 height 25
type input "[PERSON_NAME]"
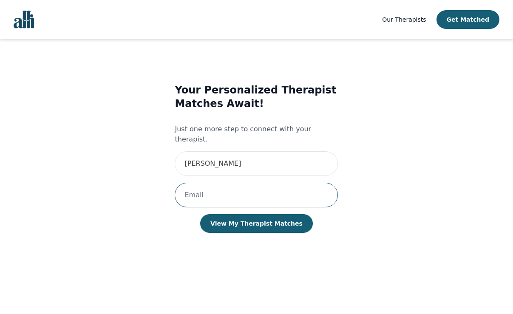
click at [235, 189] on input "email" at bounding box center [256, 195] width 163 height 25
type input "[EMAIL_ADDRESS][DOMAIN_NAME]"
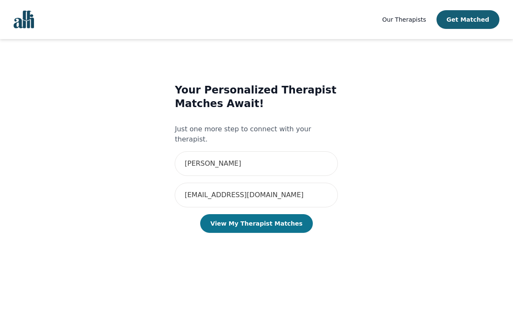
click at [248, 214] on button "View My Therapist Matches" at bounding box center [256, 223] width 113 height 19
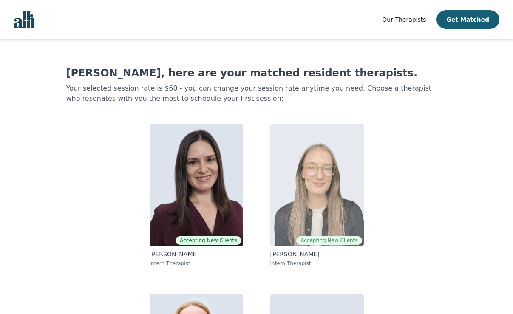
click at [333, 180] on img at bounding box center [316, 185] width 93 height 122
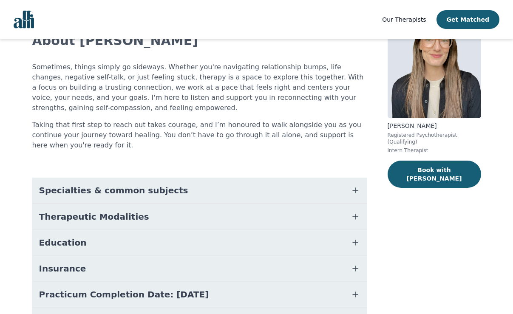
scroll to position [103, 0]
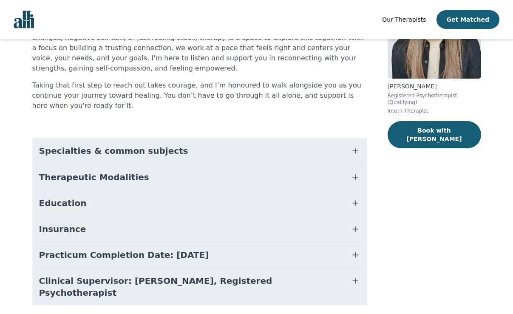
click at [142, 138] on button "Specialties & common subjects" at bounding box center [199, 150] width 335 height 25
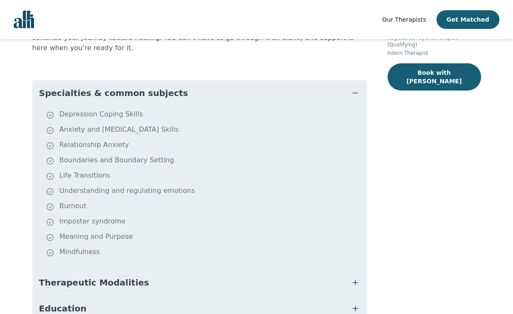
scroll to position [146, 0]
